Goal: Information Seeking & Learning: Learn about a topic

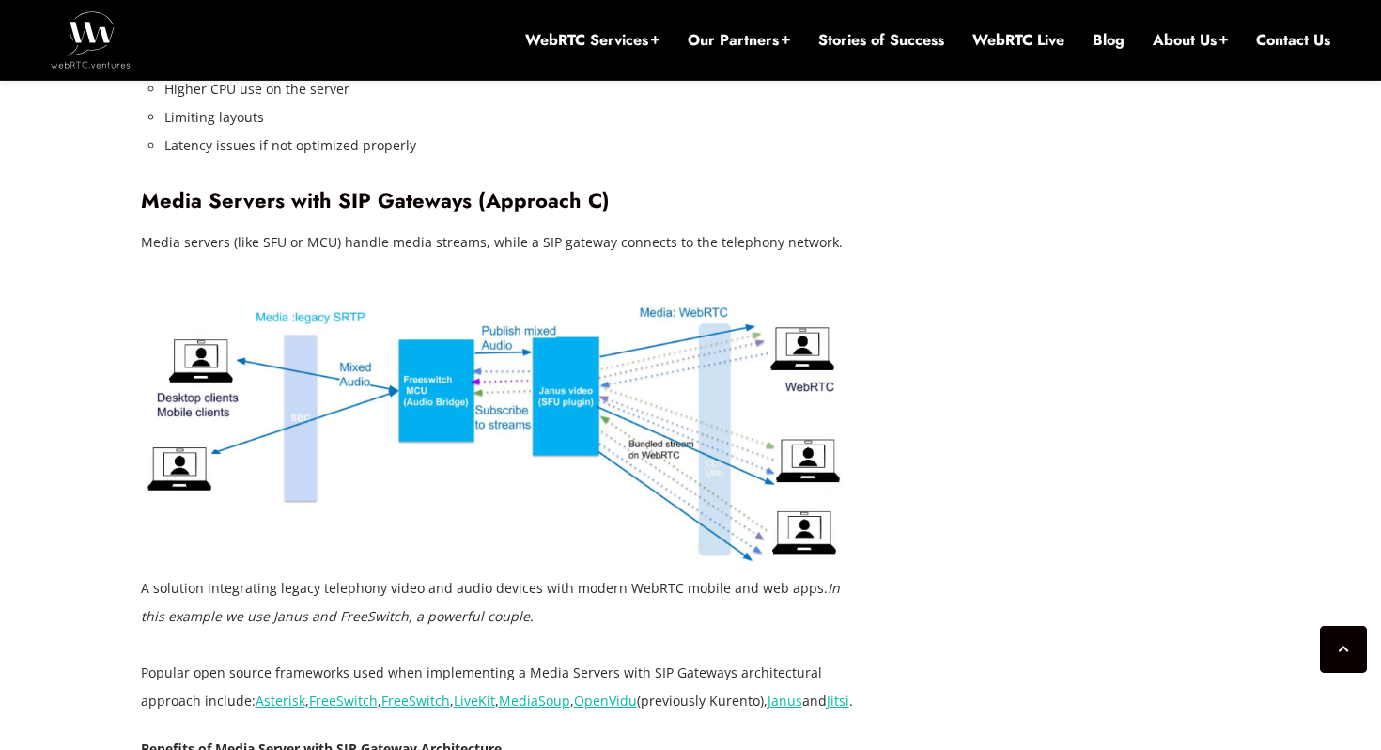
scroll to position [4634, 0]
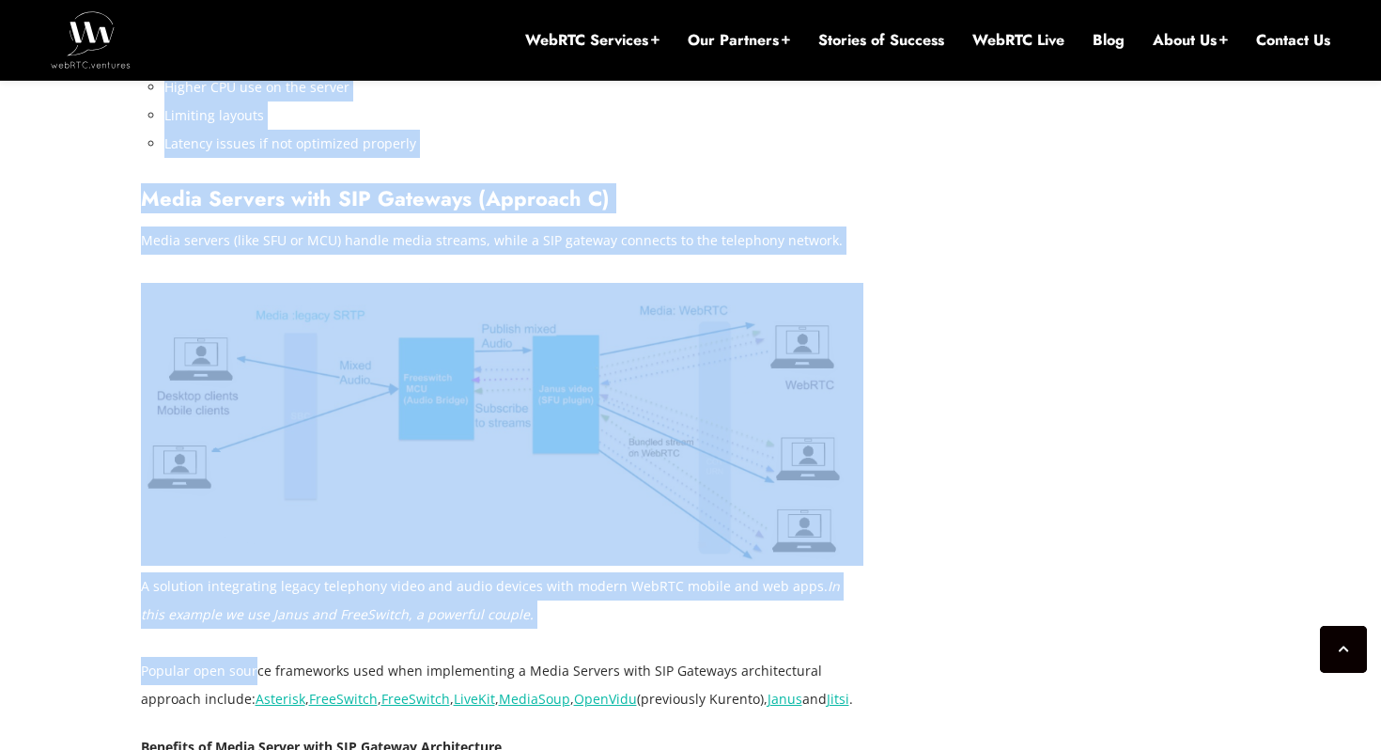
drag, startPoint x: 57, startPoint y: 631, endPoint x: 255, endPoint y: 609, distance: 198.5
click at [255, 609] on div "[DATE] [PERSON_NAME] Comments Off on WebRTC SIP Integration: Advanced Technique…" at bounding box center [690, 301] width 1381 height 8089
click at [255, 657] on p "Popular open source frameworks used when implementing a Media Servers with SIP …" at bounding box center [503, 685] width 724 height 56
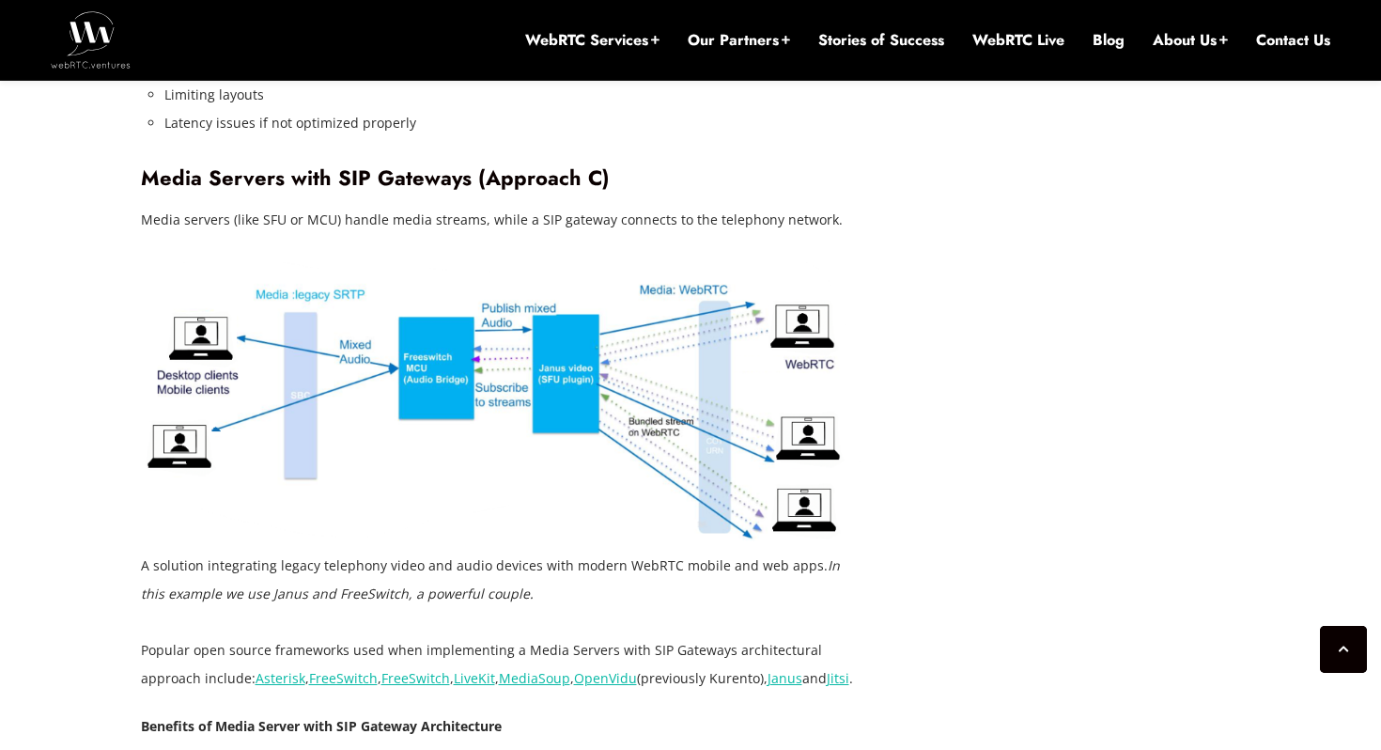
scroll to position [4656, 0]
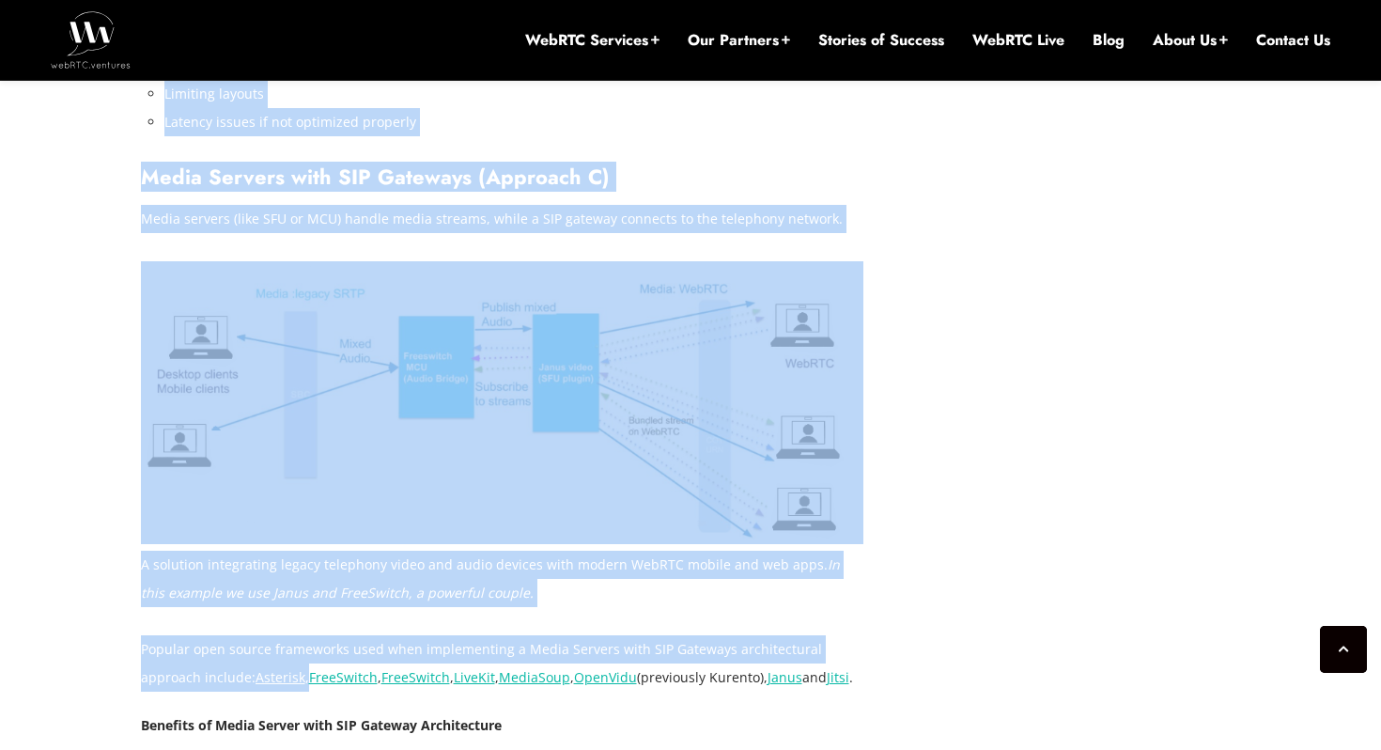
drag, startPoint x: 136, startPoint y: 573, endPoint x: 242, endPoint y: 625, distance: 118.1
click at [242, 625] on div "[DATE] [PERSON_NAME] Comments Off on WebRTC SIP Integration: Advanced Technique…" at bounding box center [691, 279] width 1123 height 7863
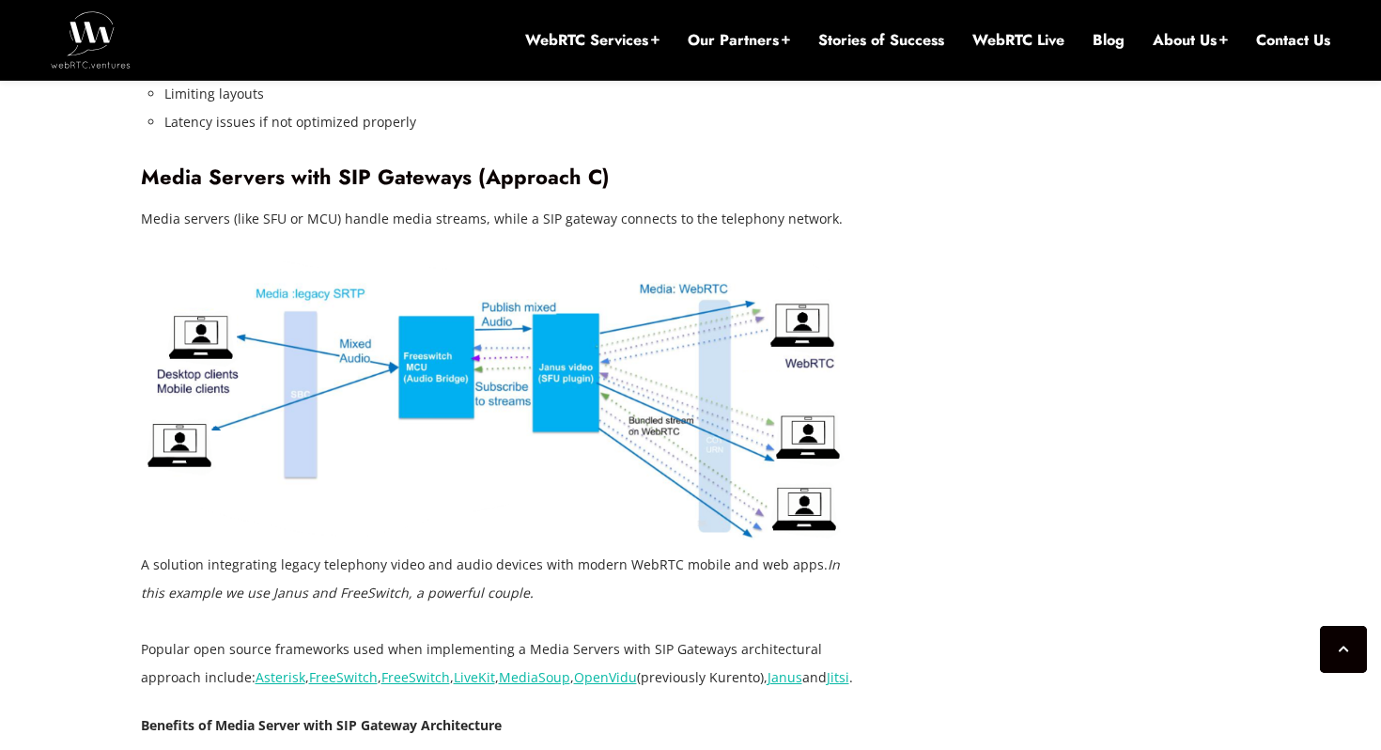
click at [71, 586] on div "[DATE] [PERSON_NAME] Comments Off on WebRTC SIP Integration: Advanced Technique…" at bounding box center [690, 280] width 1381 height 8089
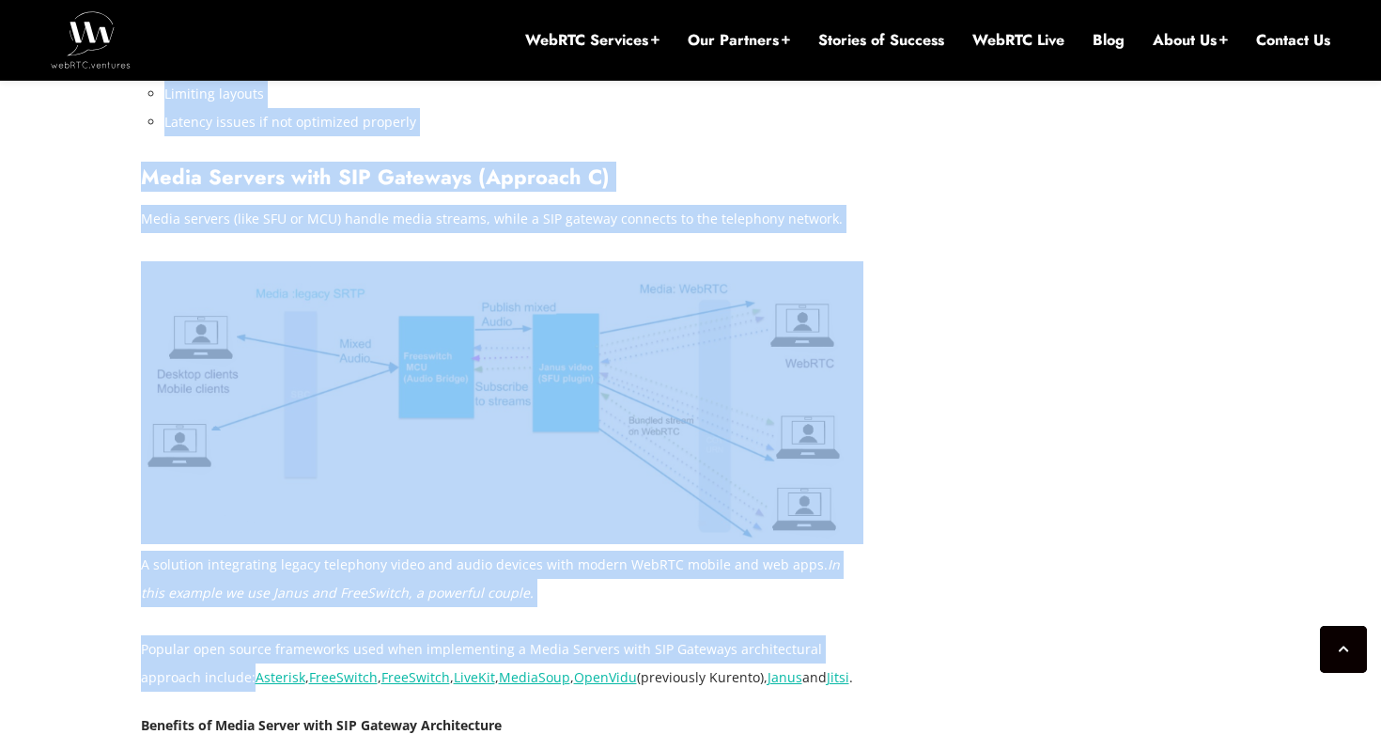
drag, startPoint x: 130, startPoint y: 587, endPoint x: 185, endPoint y: 617, distance: 63.1
click at [186, 618] on div "[DATE] [PERSON_NAME] Comments Off on WebRTC SIP Integration: Advanced Technique…" at bounding box center [691, 279] width 1123 height 7863
click at [253, 635] on p "Popular open source frameworks used when implementing a Media Servers with SIP …" at bounding box center [503, 663] width 724 height 56
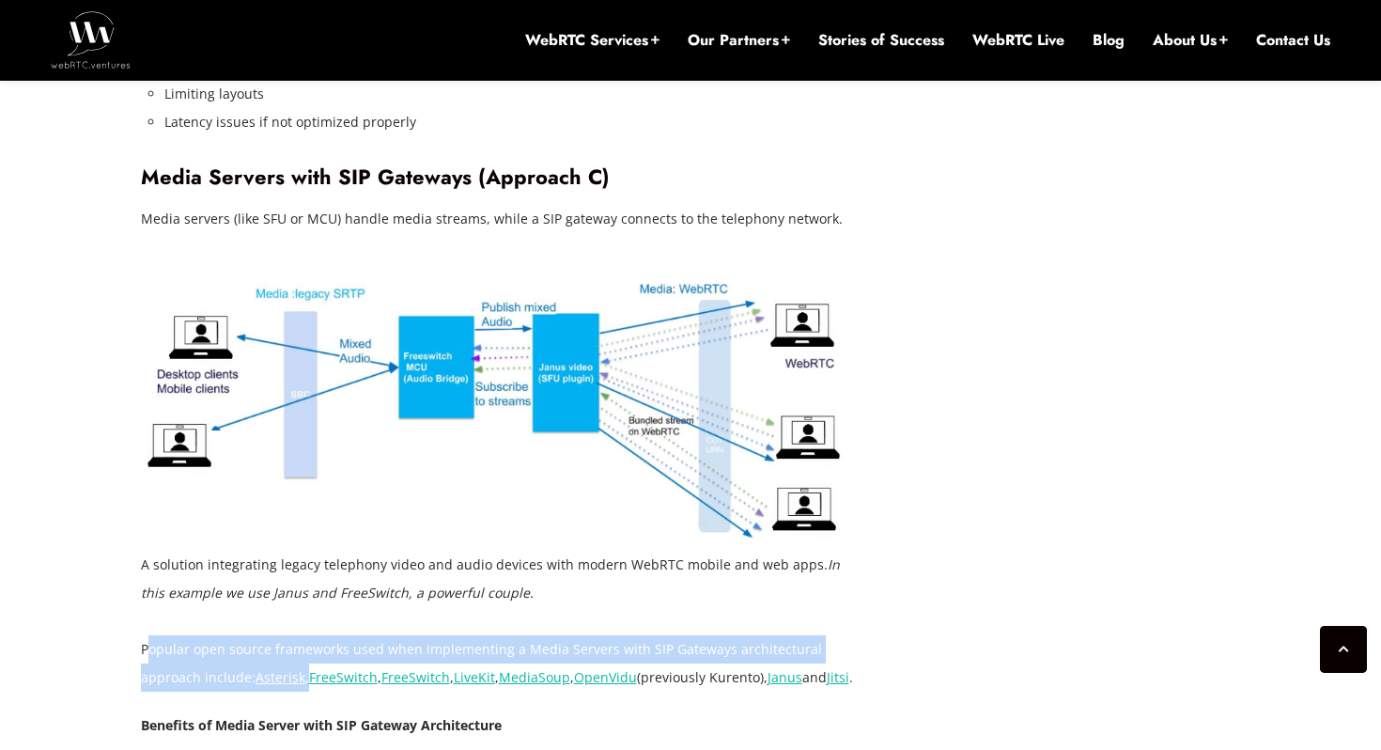
drag, startPoint x: 145, startPoint y: 598, endPoint x: 244, endPoint y: 628, distance: 104.0
click at [244, 635] on p "Popular open source frameworks used when implementing a Media Servers with SIP …" at bounding box center [503, 663] width 724 height 56
copy p "opular open source frameworks used when implementing a Media Servers with SIP G…"
